Goal: Task Accomplishment & Management: Manage account settings

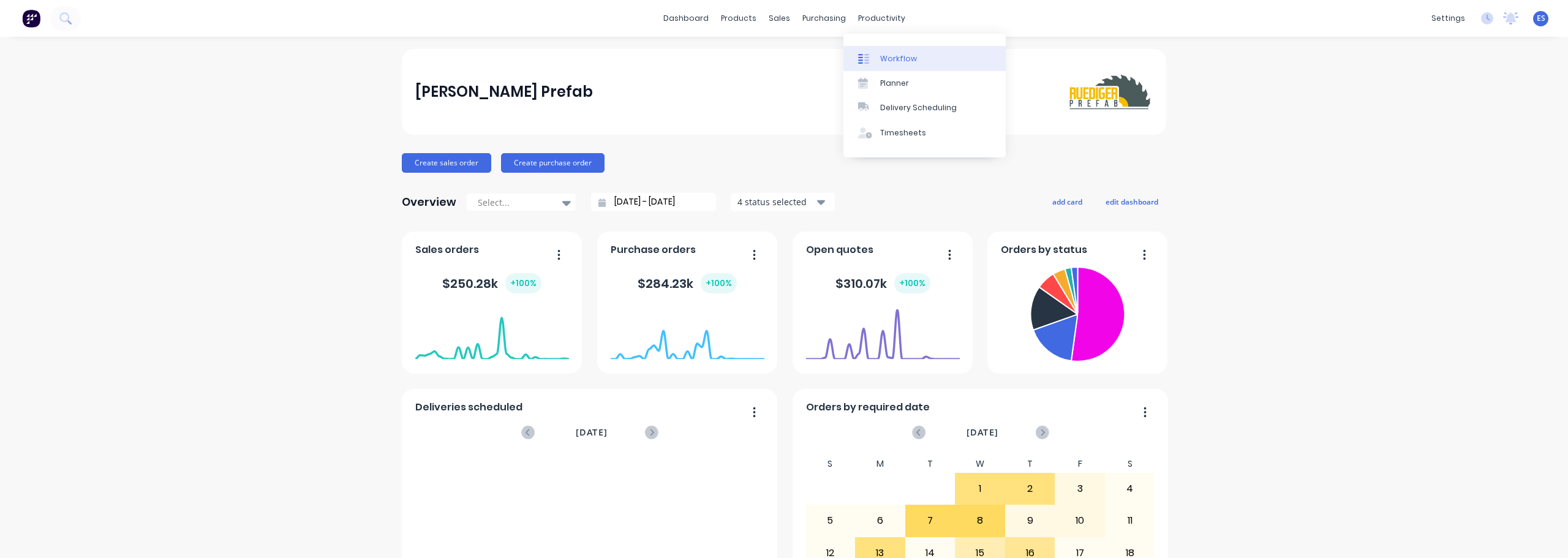
click at [912, 58] on div "Workflow" at bounding box center [898, 58] width 37 height 11
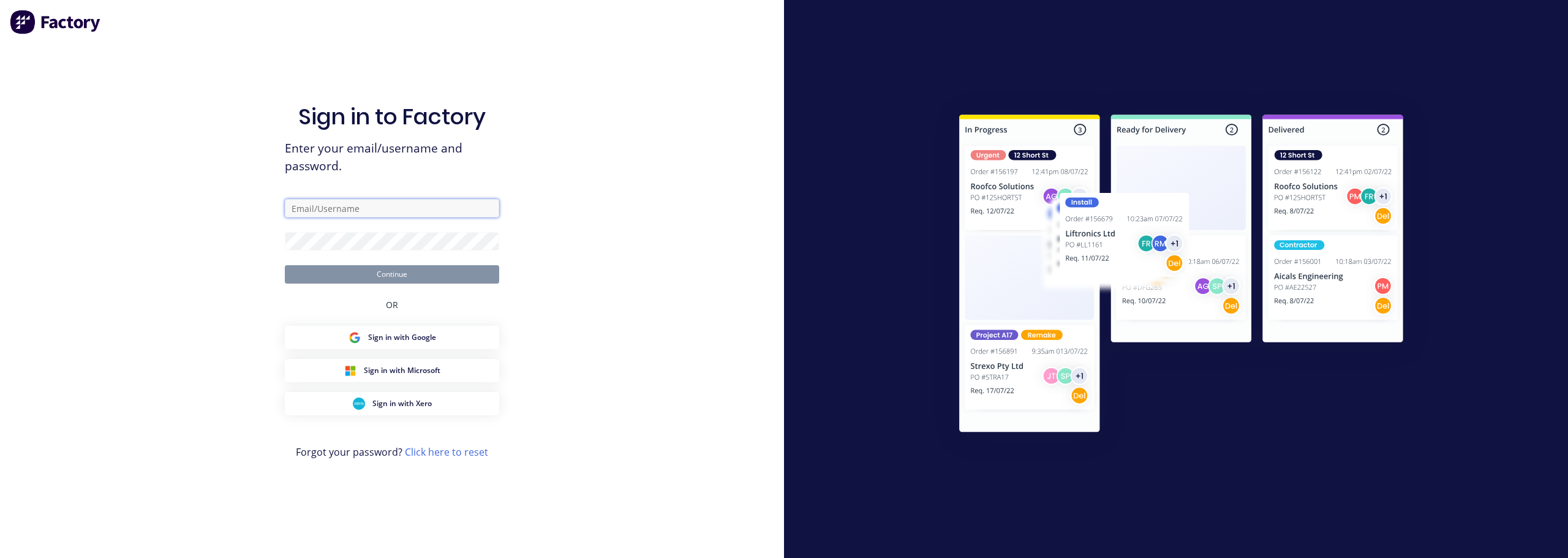
type input "[PERSON_NAME][EMAIL_ADDRESS][PERSON_NAME][DOMAIN_NAME]"
click at [450, 277] on button "Continue" at bounding box center [392, 275] width 214 height 19
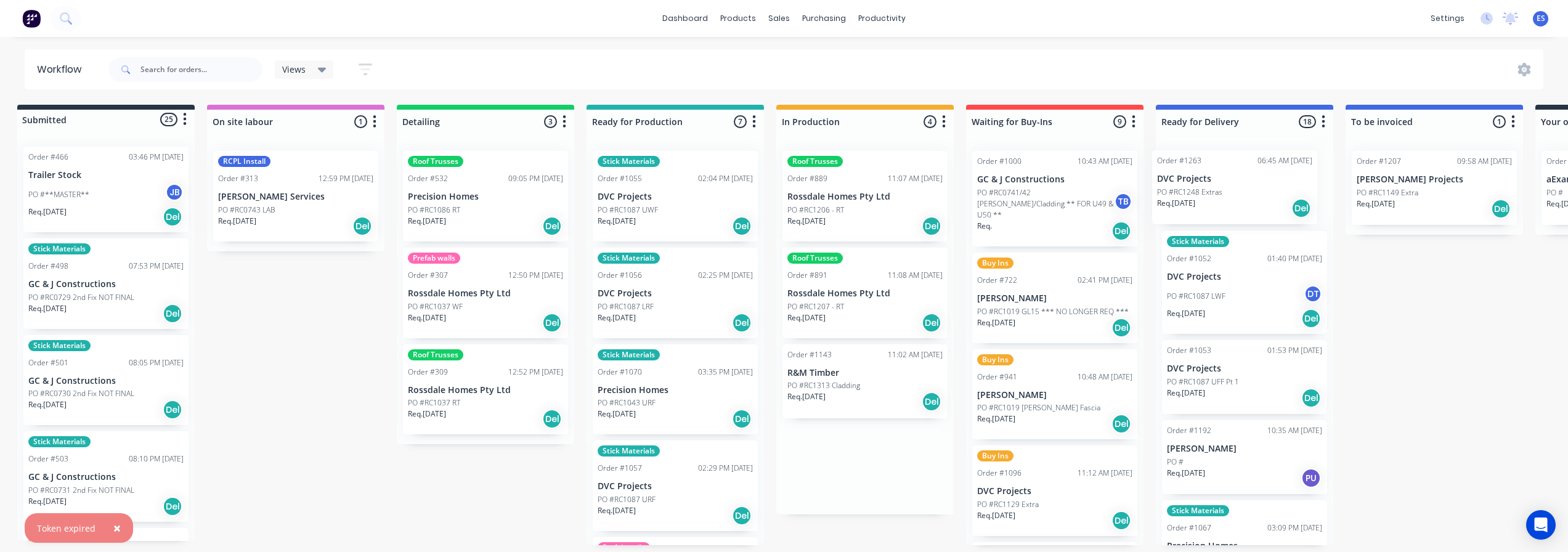
scroll to position [0, 13]
drag, startPoint x: 840, startPoint y: 200, endPoint x: 1201, endPoint y: 203, distance: 361.0
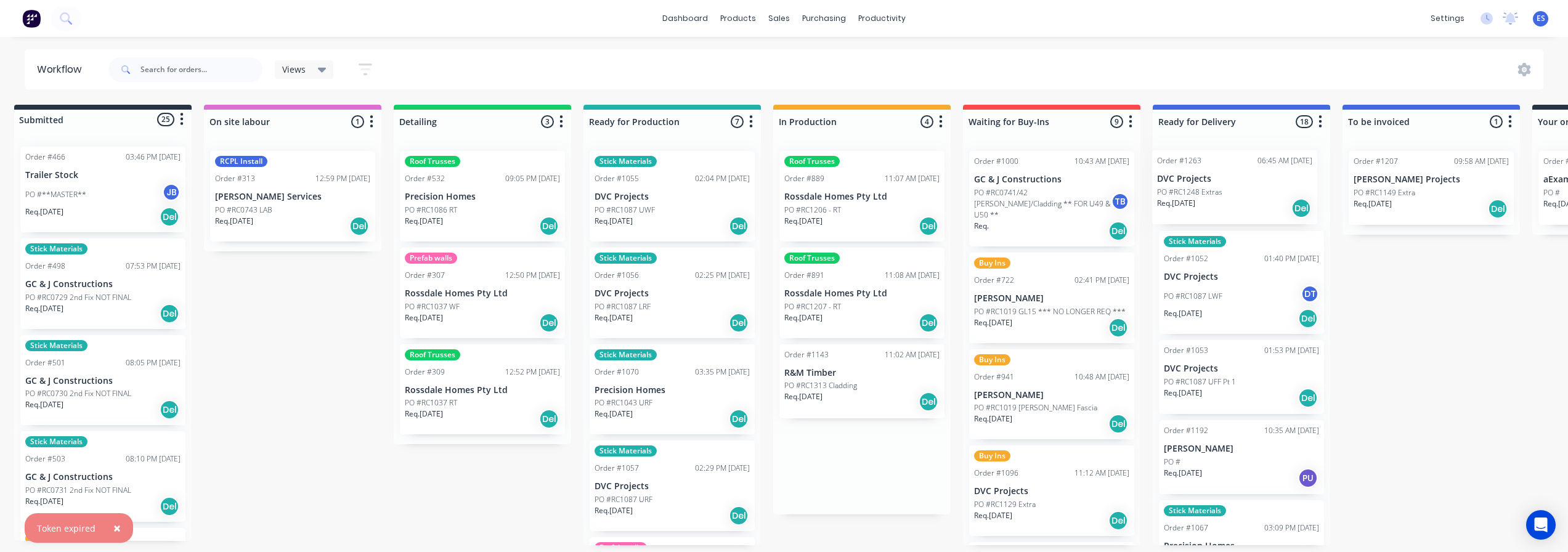
click at [1204, 200] on div "Submitted 25 Status colour #273444 hex #273444 Save Cancel Summaries Total orde…" at bounding box center [1095, 325] width 2234 height 440
click at [1248, 198] on div "Req. [DATE] Del" at bounding box center [1241, 208] width 155 height 21
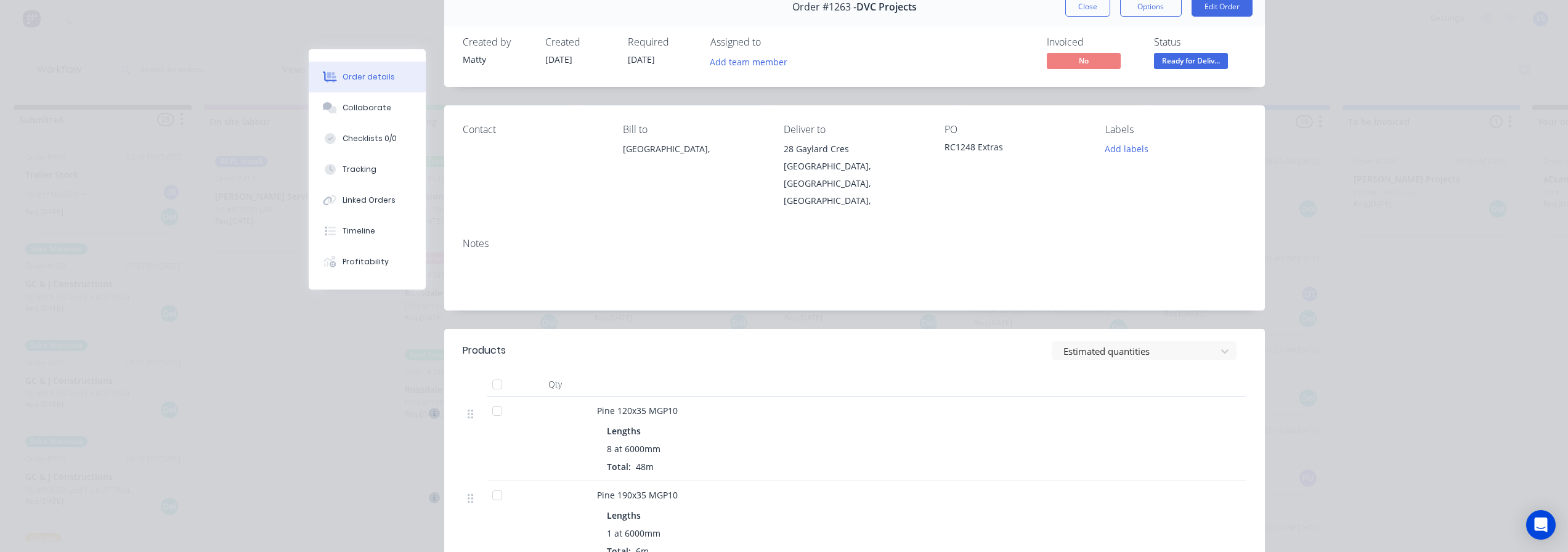
scroll to position [0, 0]
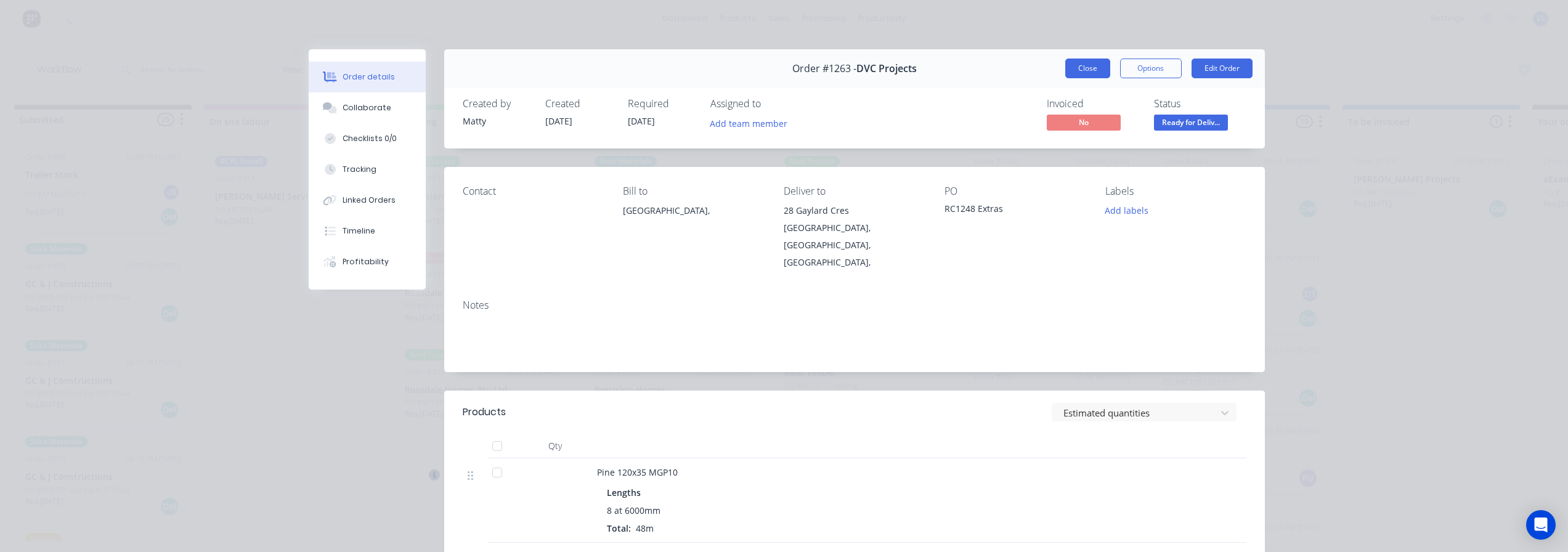
click at [1087, 72] on button "Close" at bounding box center [1088, 68] width 45 height 20
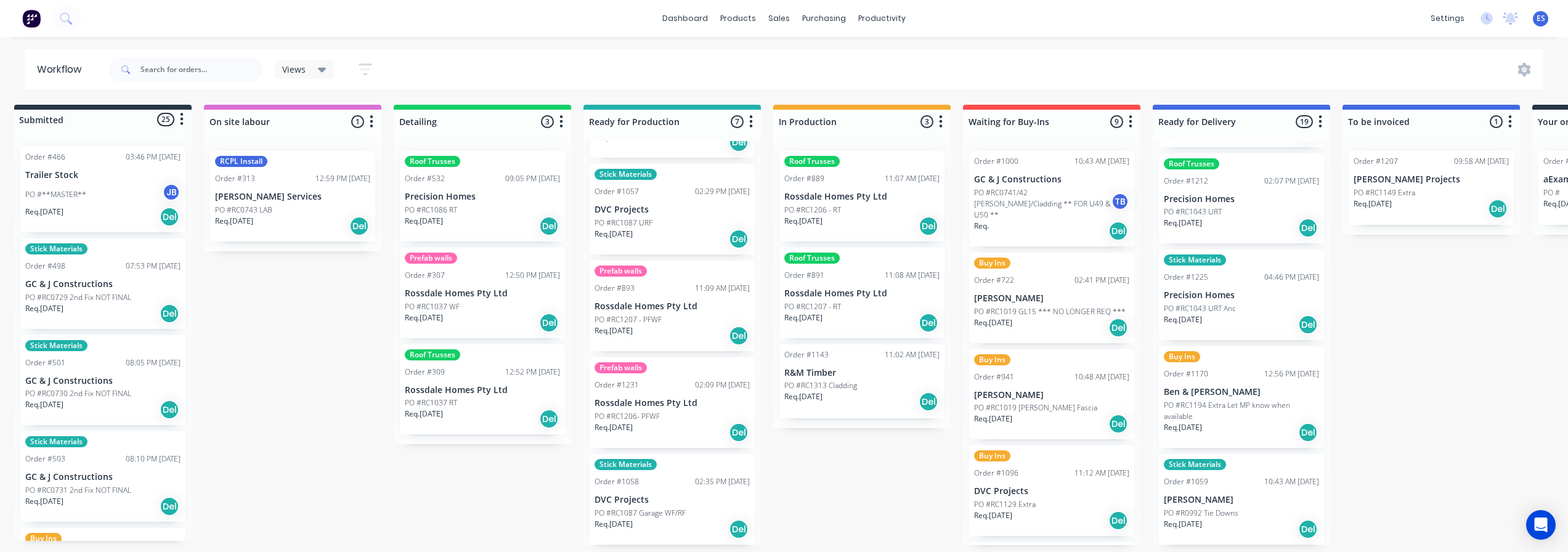
scroll to position [0, 13]
click at [815, 59] on div "Sales Orders" at bounding box center [825, 59] width 50 height 11
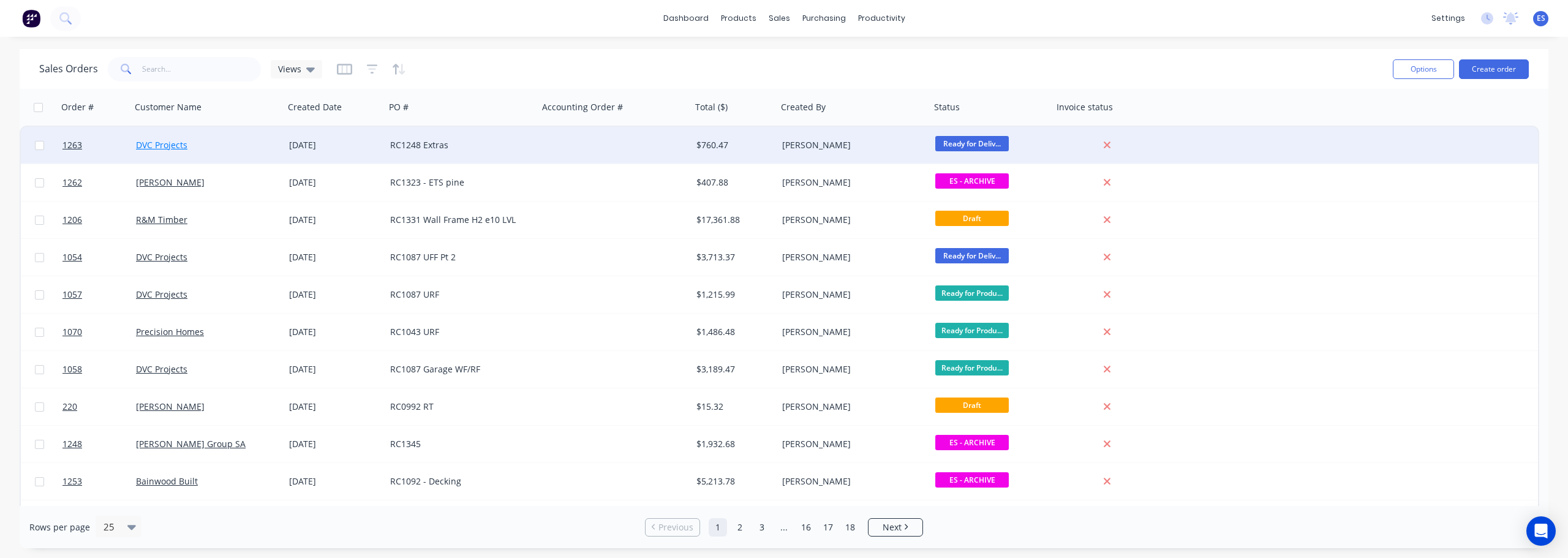
click at [162, 149] on link "DVC Projects" at bounding box center [162, 145] width 51 height 12
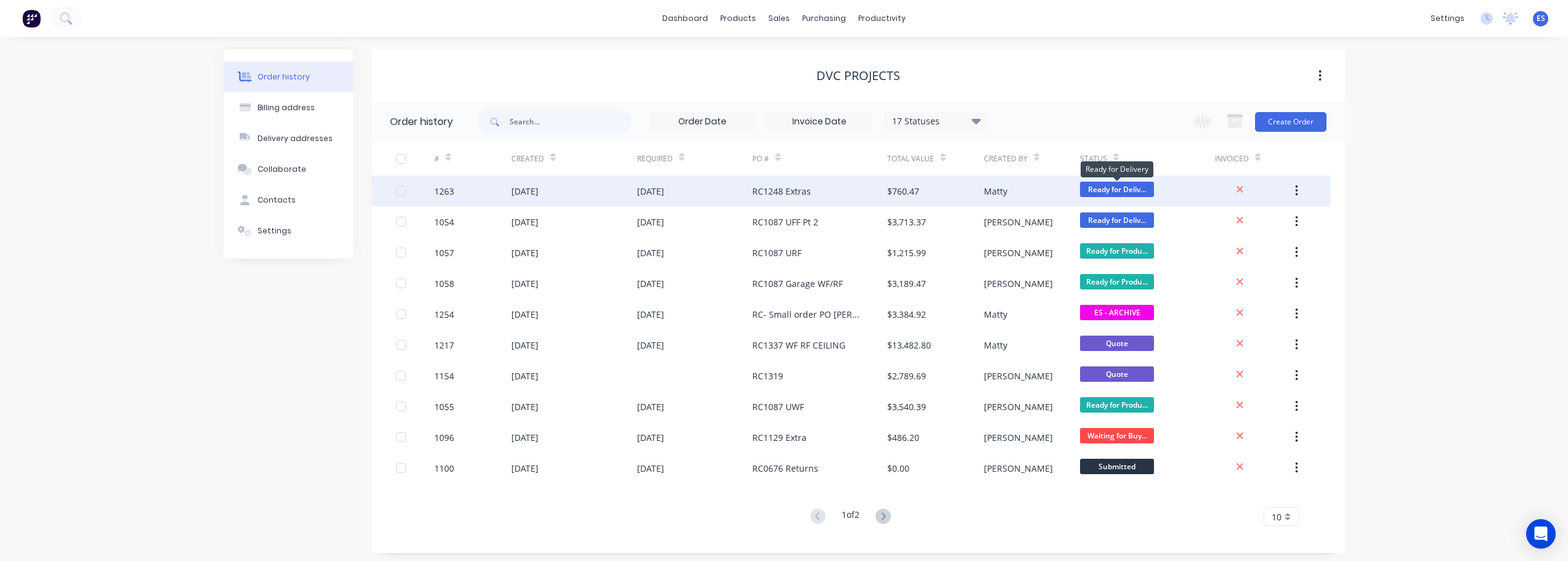
click at [1137, 189] on span "Ready for Deliv..." at bounding box center [1117, 190] width 74 height 16
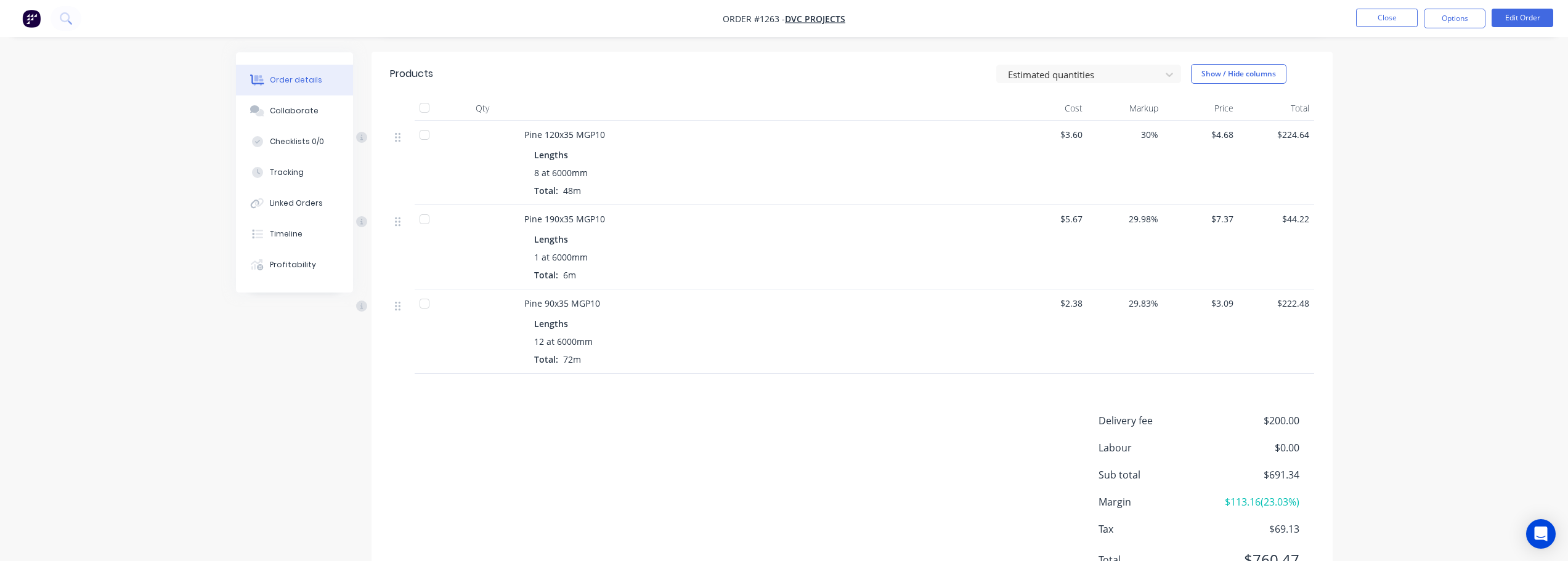
scroll to position [338, 0]
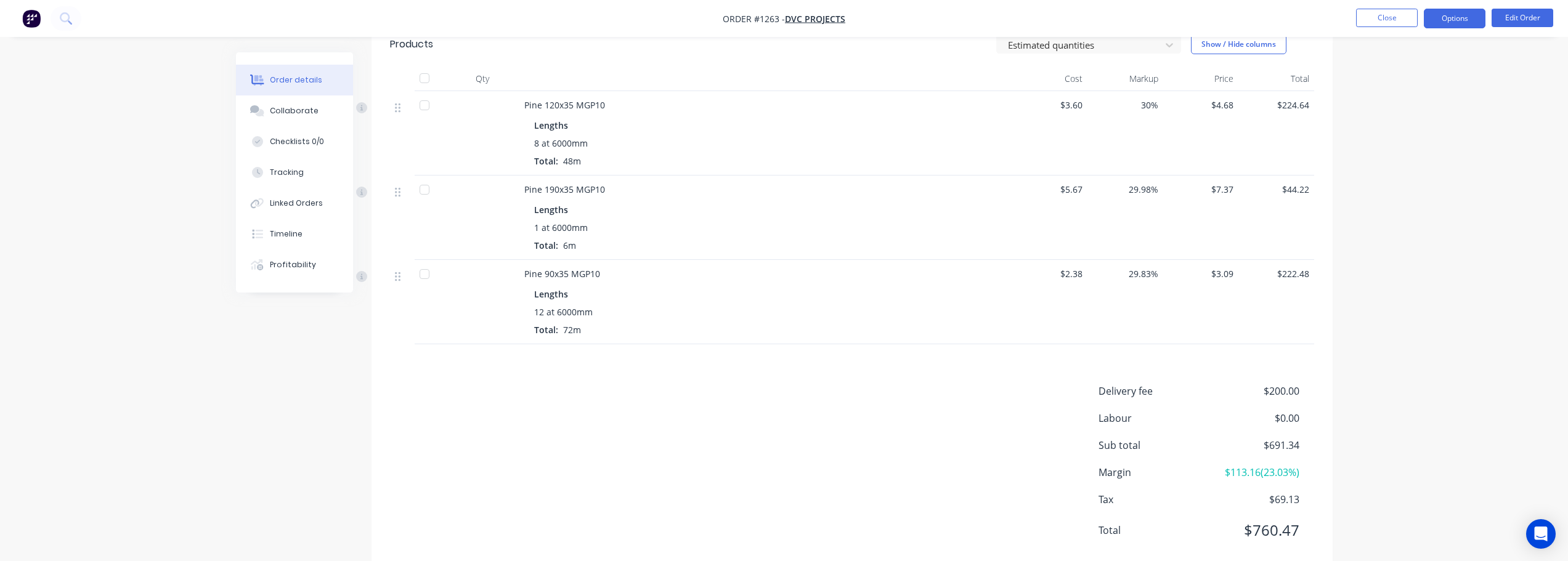
click at [1467, 21] on button "Options" at bounding box center [1454, 18] width 62 height 20
click at [1437, 176] on div "Delivery Docket" at bounding box center [1418, 173] width 114 height 18
click at [1413, 102] on div "With pricing" at bounding box center [1418, 100] width 114 height 18
